Goal: Task Accomplishment & Management: Manage account settings

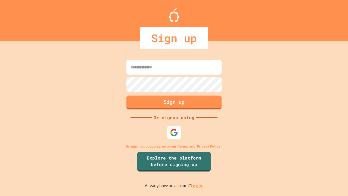
click at [197, 185] on link "Log in." at bounding box center [197, 186] width 13 height 6
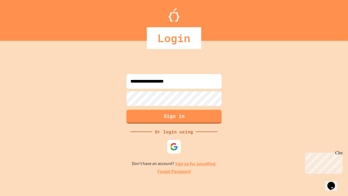
type input "**********"
